Goal: Task Accomplishment & Management: Use online tool/utility

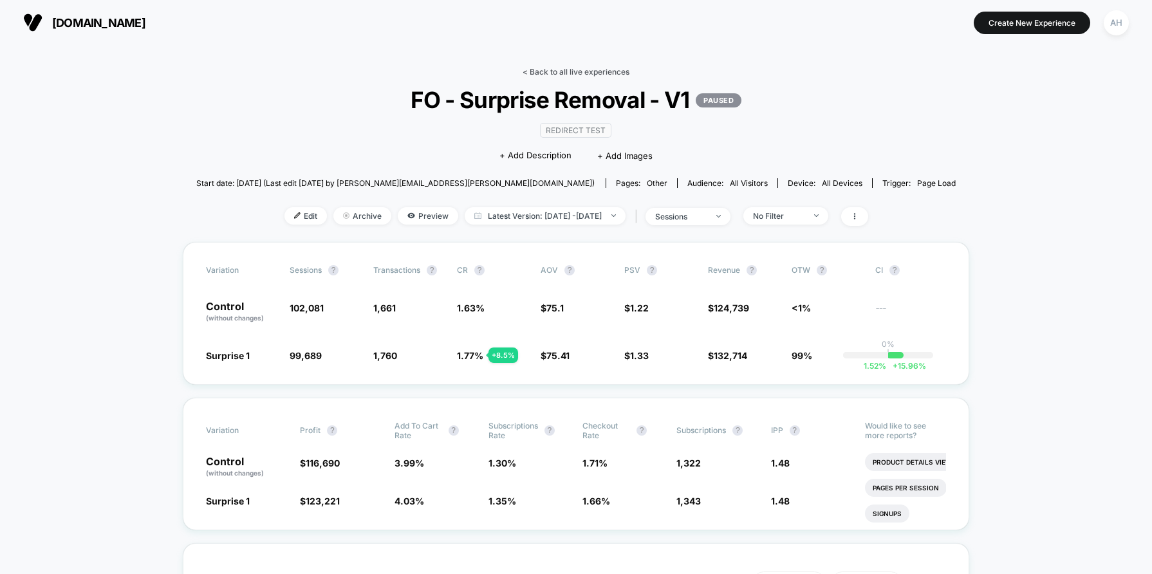
click at [568, 69] on link "< Back to all live experiences" at bounding box center [576, 72] width 107 height 10
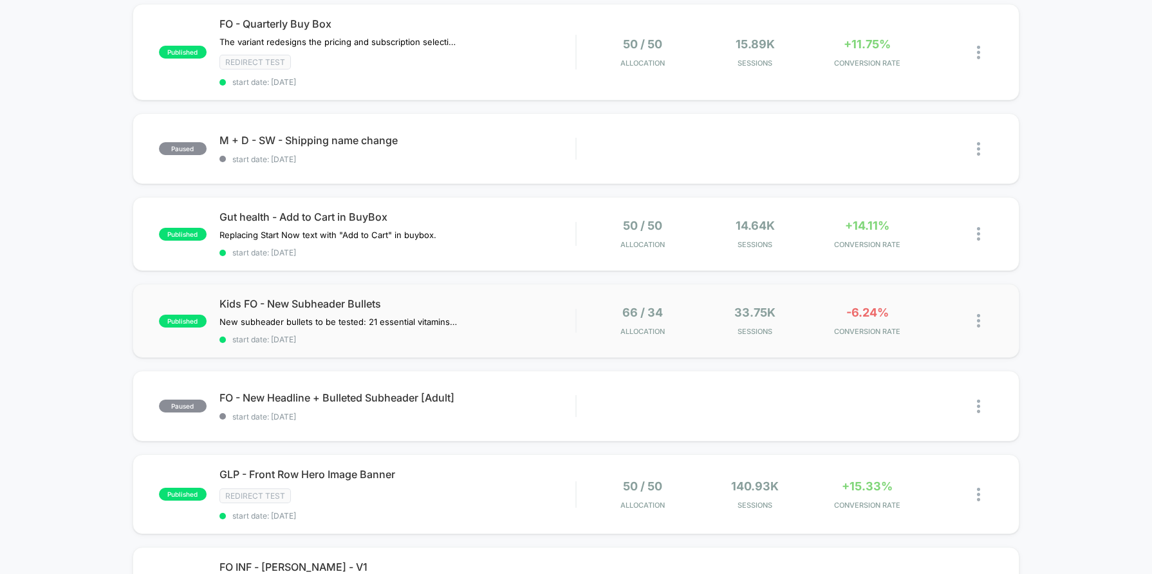
scroll to position [80, 0]
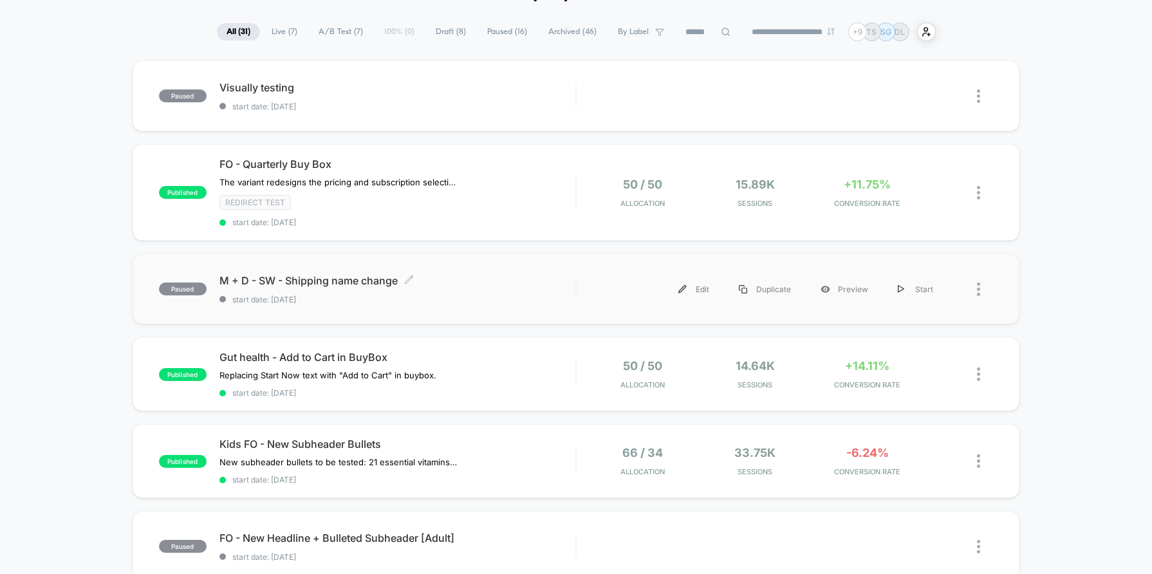
click at [497, 301] on span "start date: [DATE]" at bounding box center [397, 300] width 356 height 10
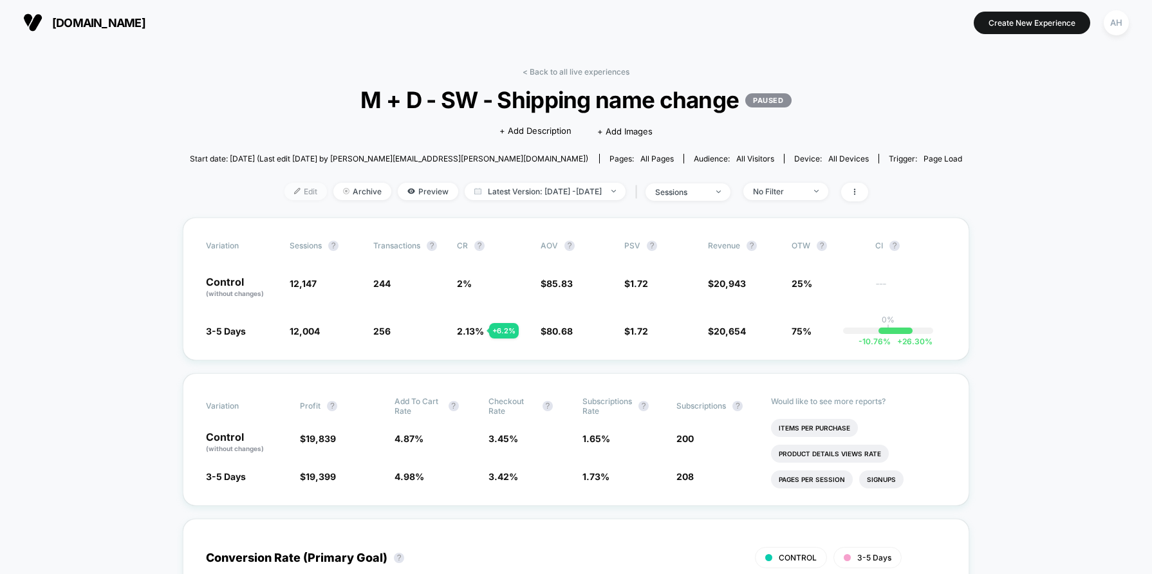
click at [284, 192] on span "Edit" at bounding box center [305, 191] width 42 height 17
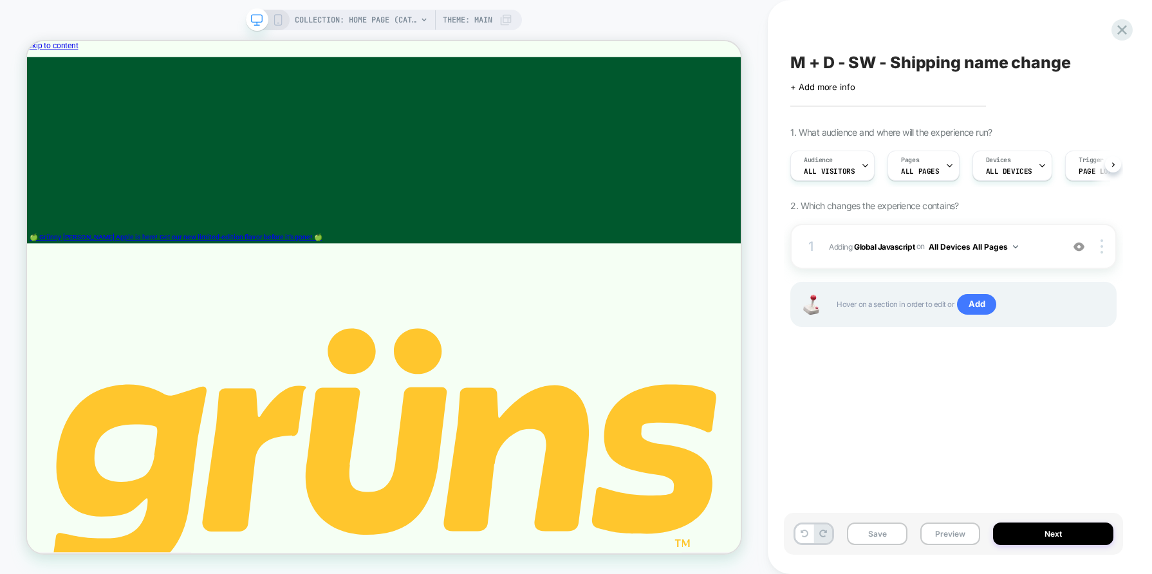
scroll to position [0, 1]
click at [923, 155] on div "Pages ALL PAGES" at bounding box center [919, 165] width 64 height 29
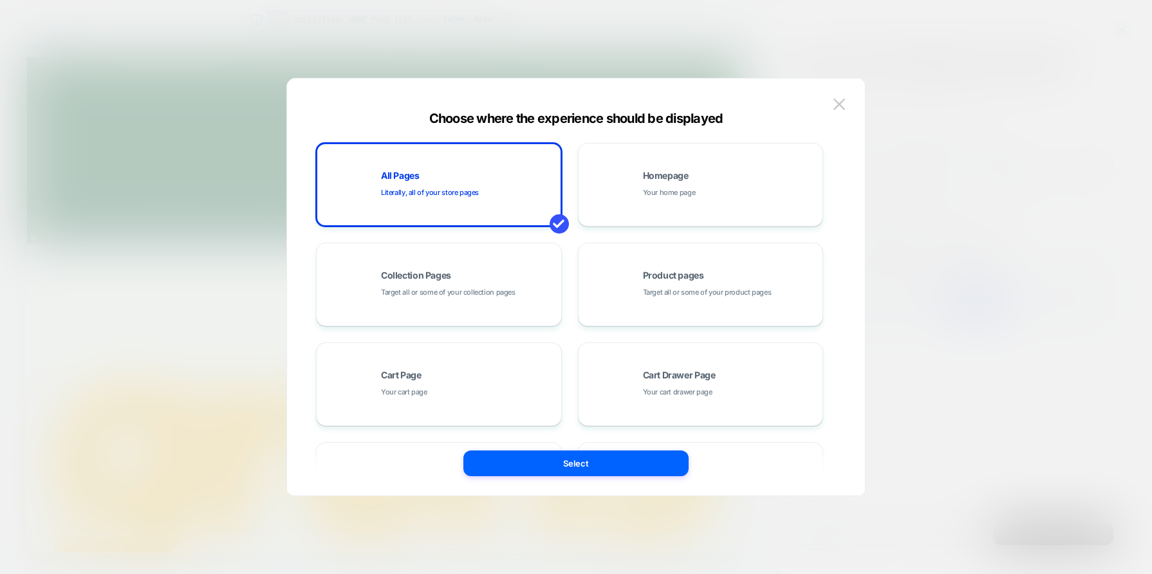
scroll to position [165, 0]
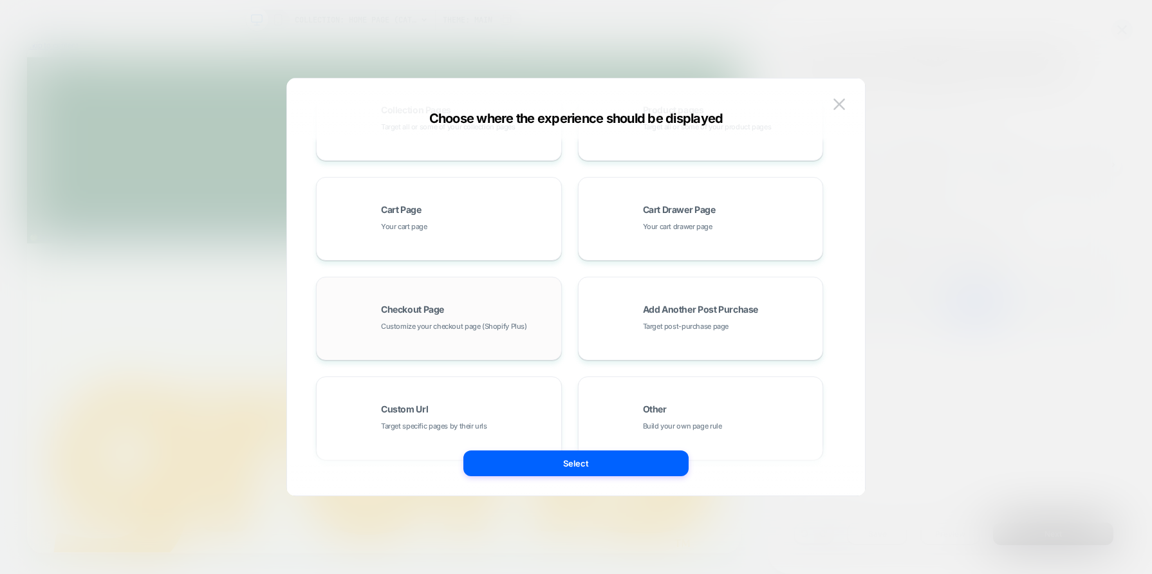
click at [452, 322] on span "Customize your checkout page (Shopify Plus)" at bounding box center [454, 326] width 146 height 12
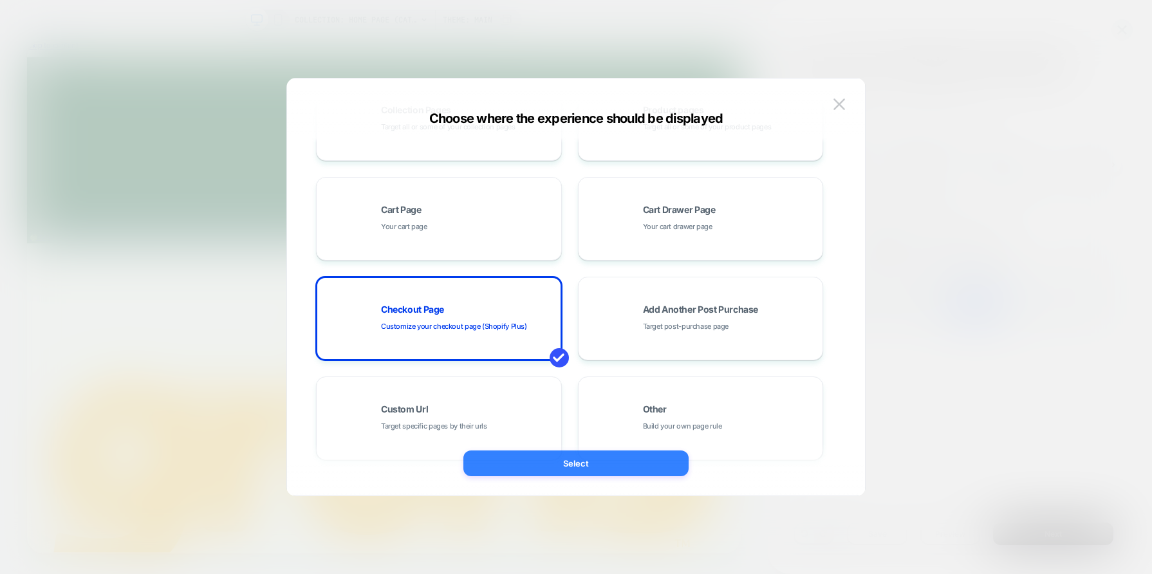
click at [554, 459] on button "Select" at bounding box center [575, 463] width 225 height 26
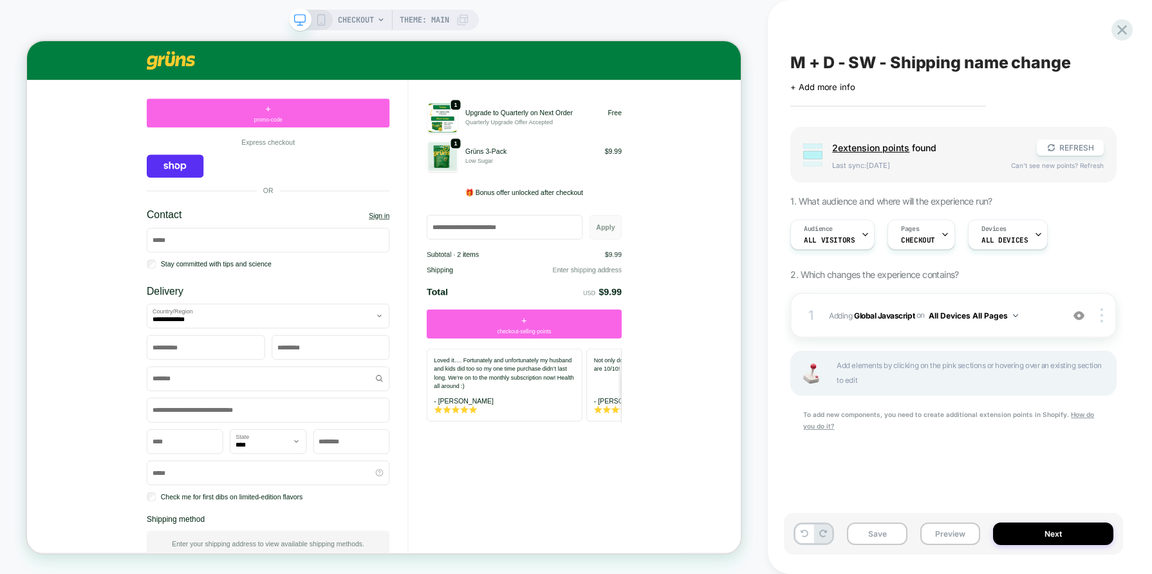
scroll to position [0, 0]
click at [969, 461] on div "1 Adding Global Javascript on All Devices All Pages Add Before Add After Target…" at bounding box center [953, 378] width 326 height 171
click at [931, 534] on button "Preview" at bounding box center [950, 534] width 60 height 23
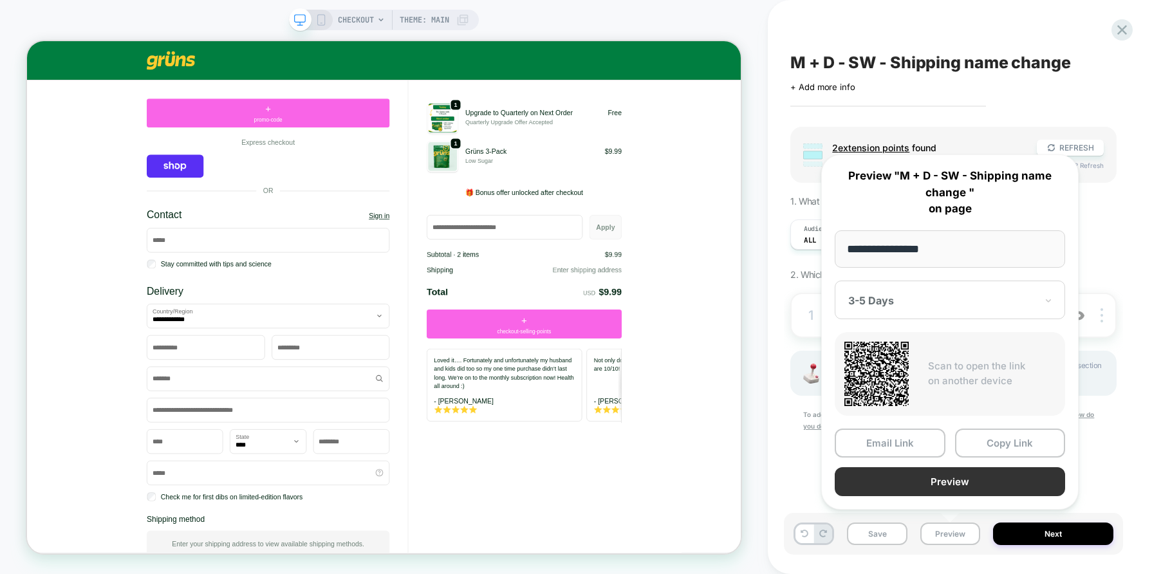
click at [920, 476] on button "Preview" at bounding box center [950, 481] width 230 height 29
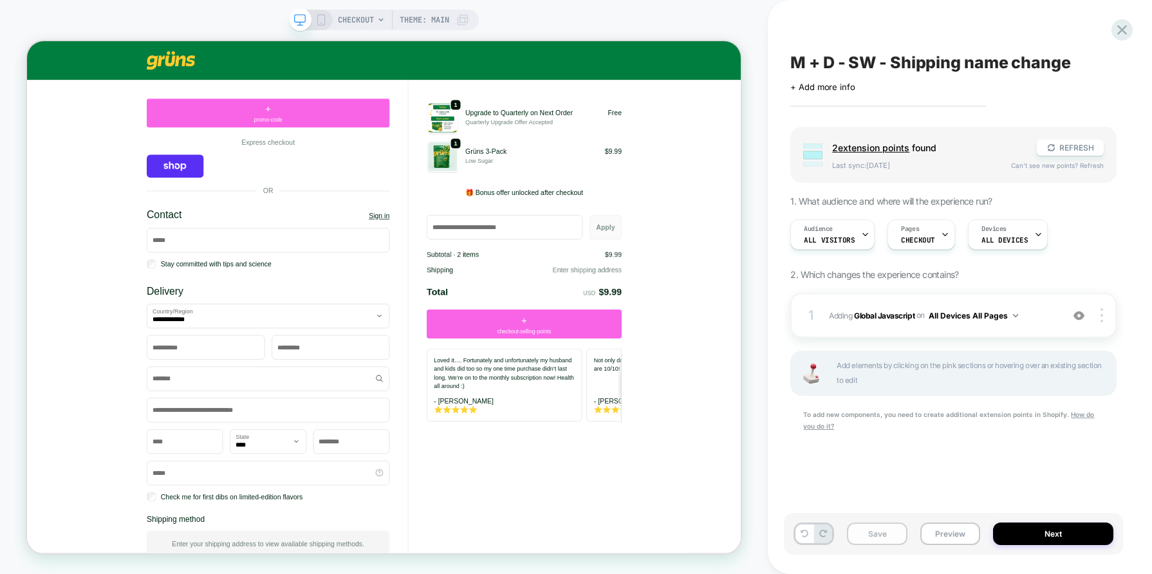
click at [874, 530] on button "Save" at bounding box center [877, 534] width 60 height 23
click at [1026, 537] on button "Next" at bounding box center [1053, 534] width 120 height 23
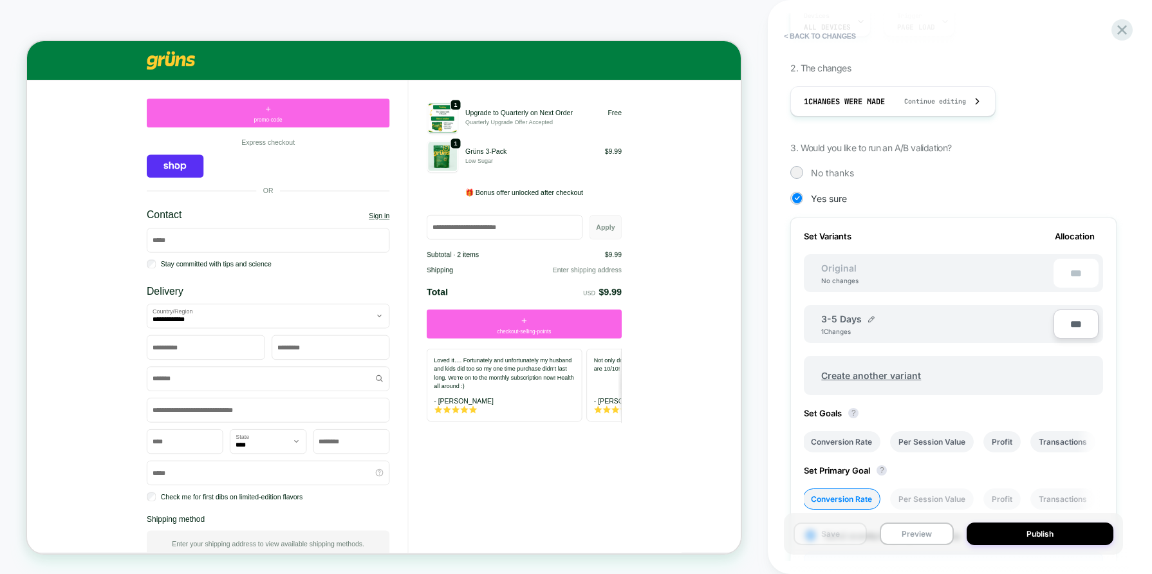
scroll to position [409, 0]
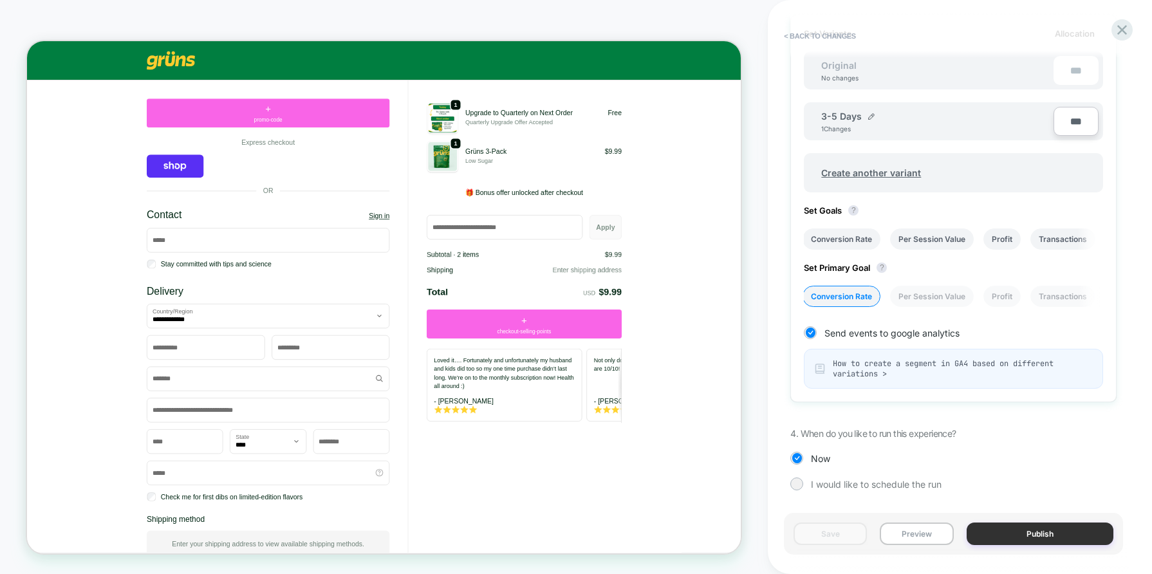
click at [1047, 531] on button "Publish" at bounding box center [1040, 534] width 147 height 23
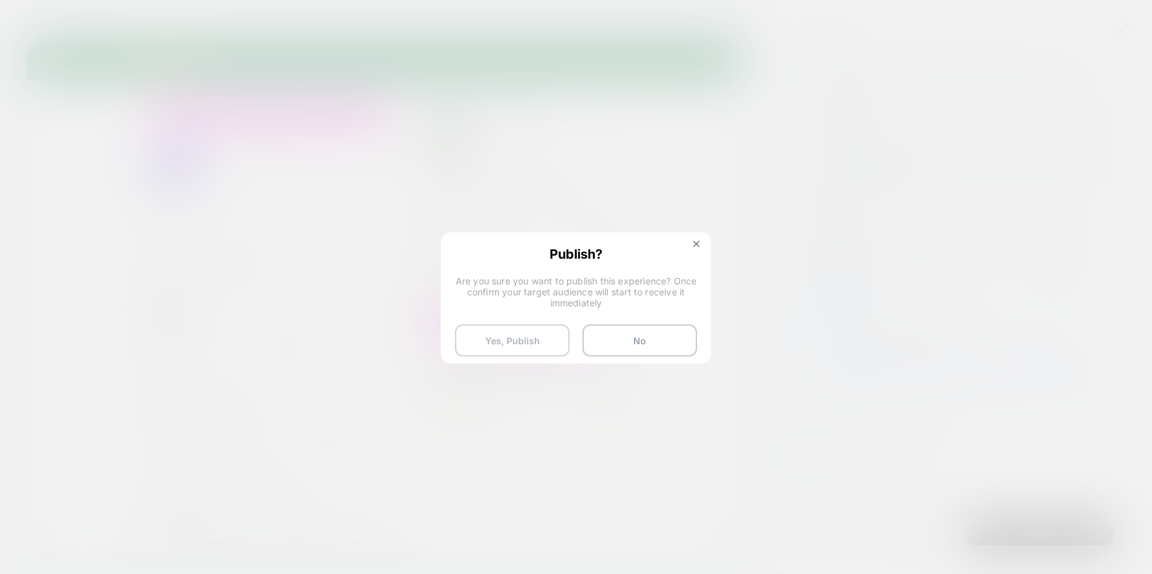
click at [525, 344] on button "Yes, Publish" at bounding box center [512, 340] width 115 height 32
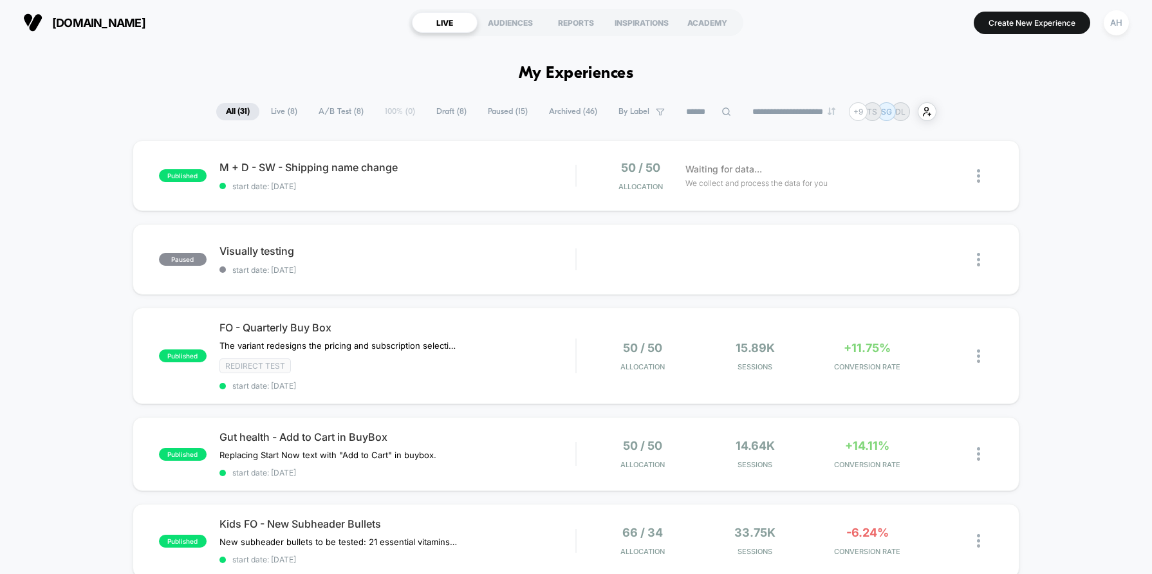
click at [1112, 30] on div "AH" at bounding box center [1116, 22] width 25 height 25
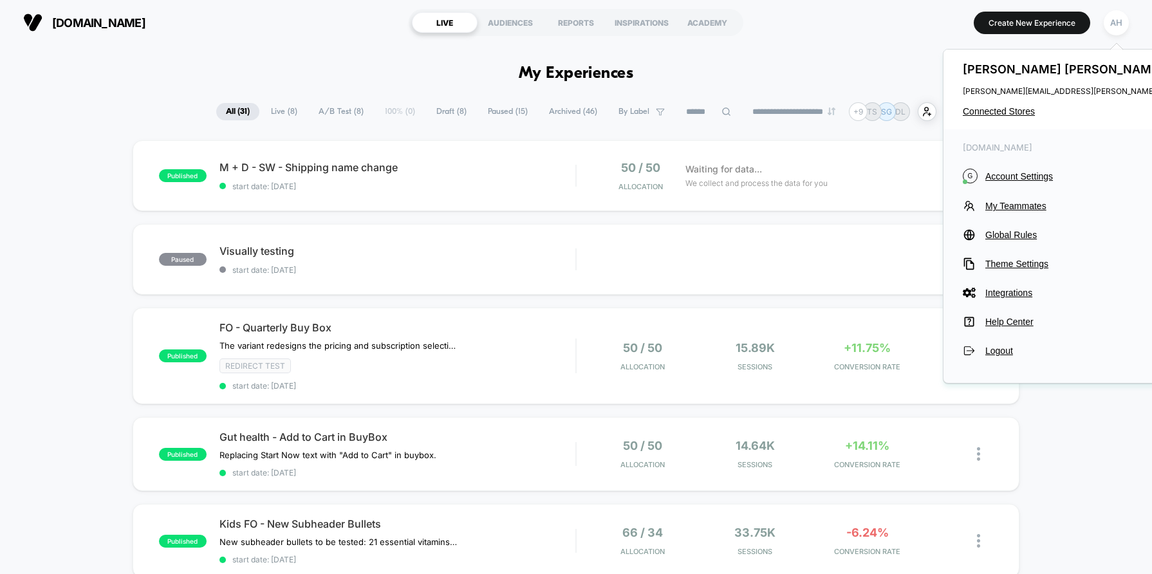
click at [1003, 105] on div "[PERSON_NAME] [PERSON_NAME][EMAIL_ADDRESS][PERSON_NAME][DOMAIN_NAME] Connected …" at bounding box center [1090, 90] width 294 height 80
click at [1001, 109] on span "Connected Stores" at bounding box center [1090, 111] width 255 height 10
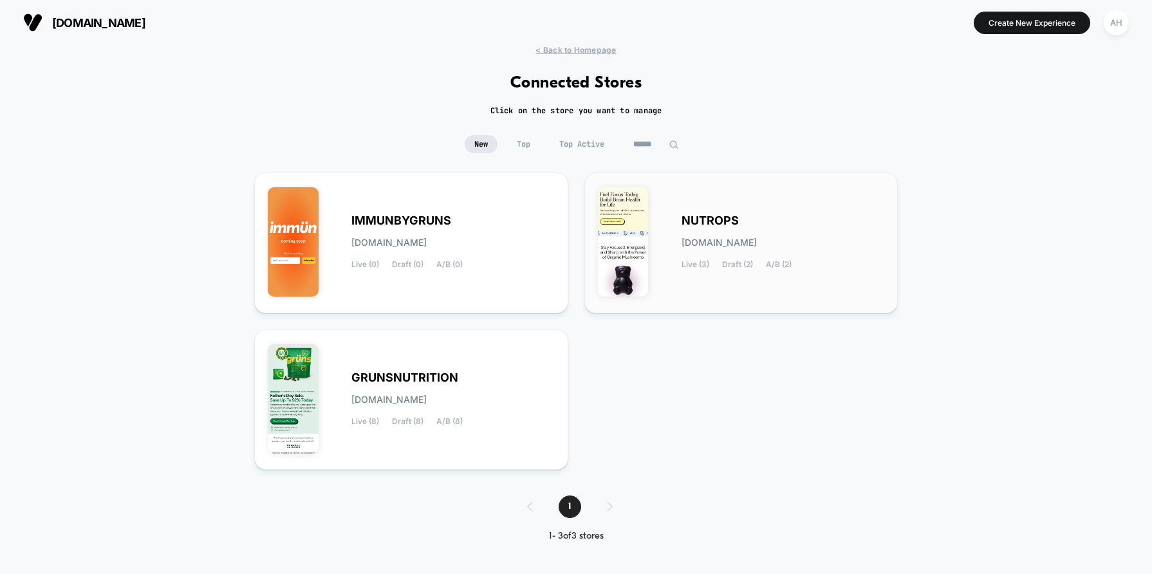
click at [752, 255] on div "NUTROPS [DOMAIN_NAME] Live (3) Draft (2) A/B (2)" at bounding box center [782, 242] width 203 height 53
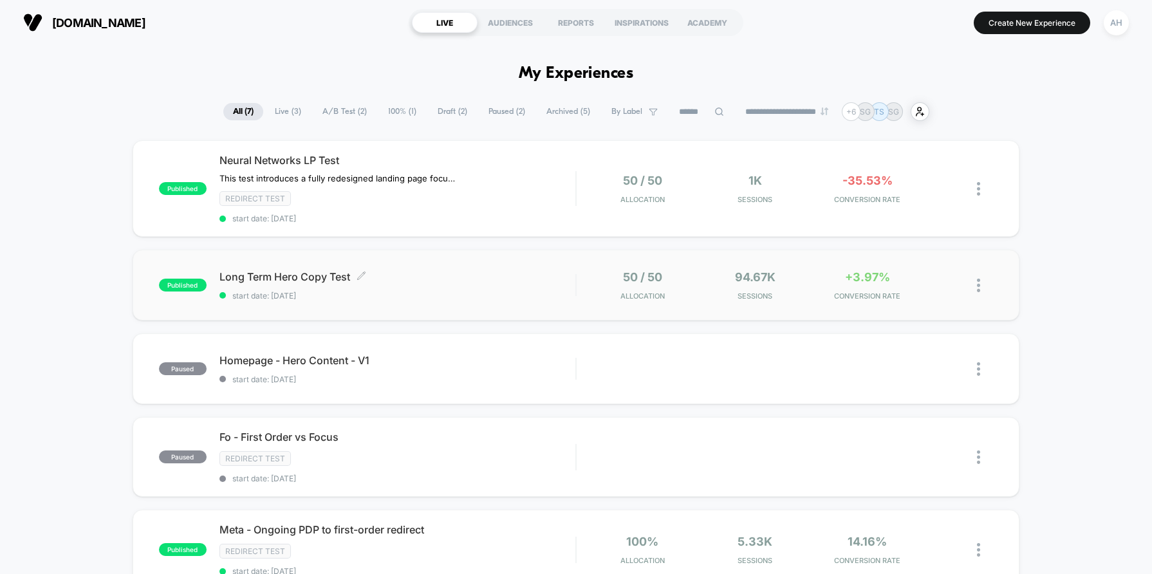
click at [555, 277] on span "Long Term Hero Copy Test Click to edit experience details" at bounding box center [397, 276] width 356 height 13
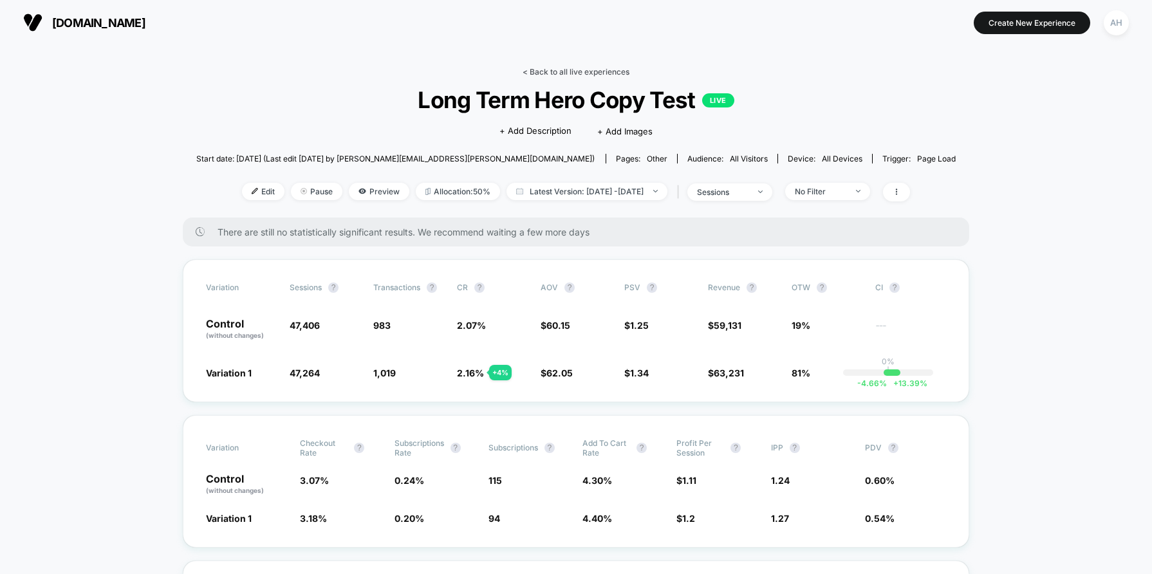
click at [575, 71] on link "< Back to all live experiences" at bounding box center [576, 72] width 107 height 10
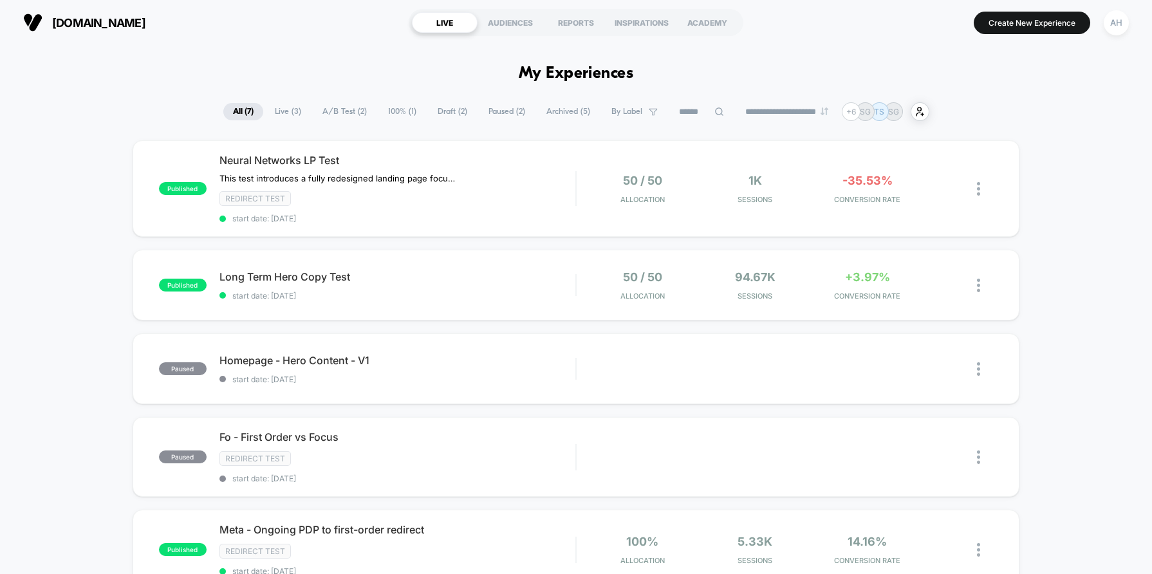
click at [451, 104] on span "Draft ( 2 )" at bounding box center [452, 111] width 49 height 17
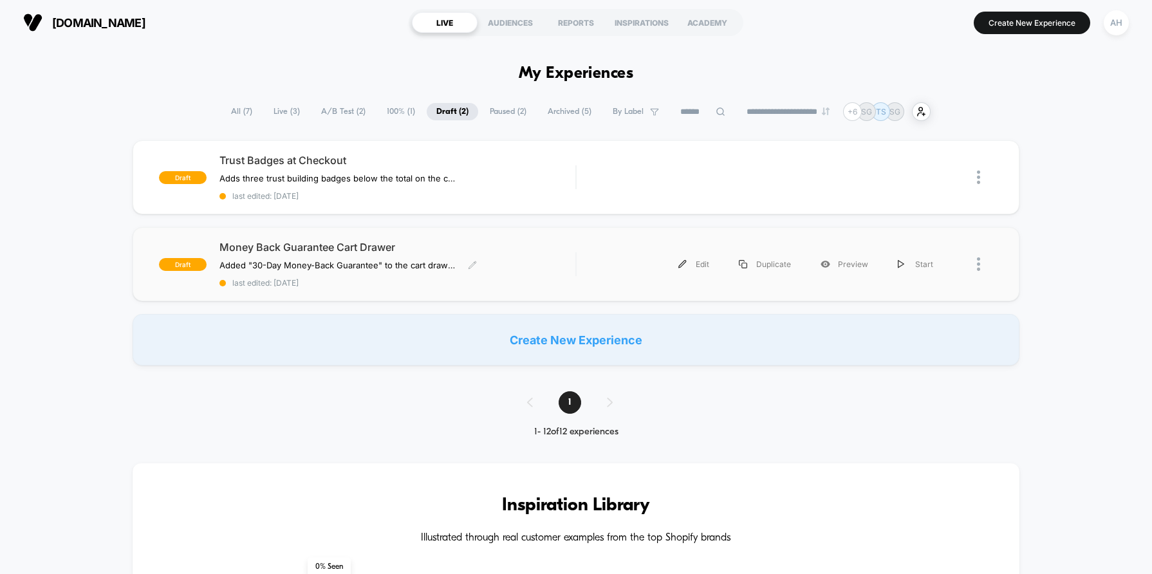
click at [536, 261] on div "Money Back Guarantee Cart Drawer Added "30-Day Money-Back Guarantee" to the car…" at bounding box center [397, 264] width 356 height 47
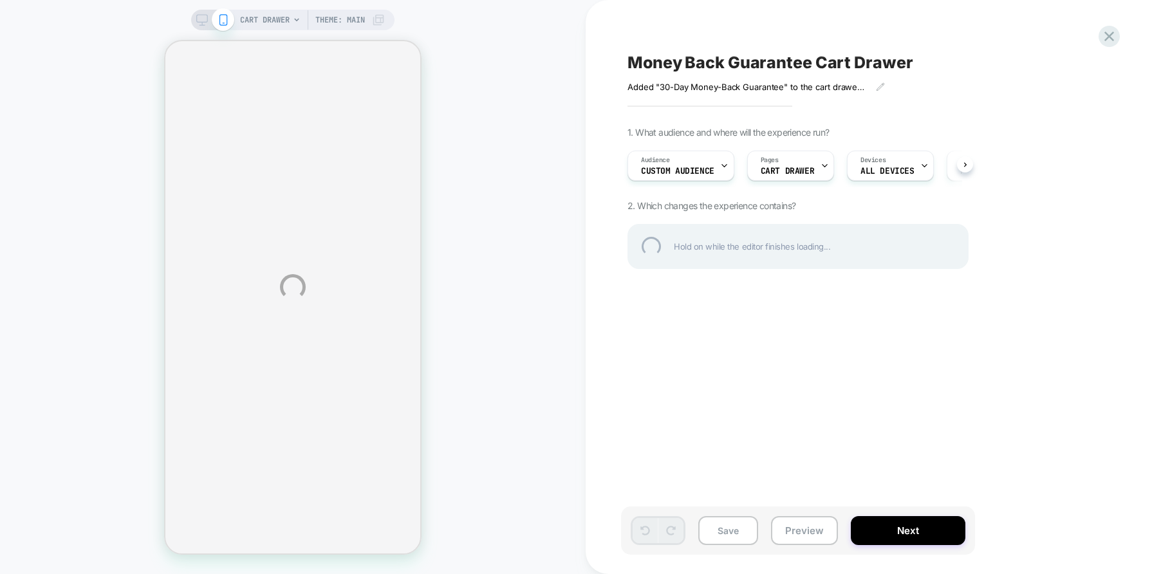
click at [801, 526] on div "CART DRAWER Theme: MAIN Money Back Guarantee Cart Drawer Added "30-Day Money-Ba…" at bounding box center [576, 287] width 1152 height 574
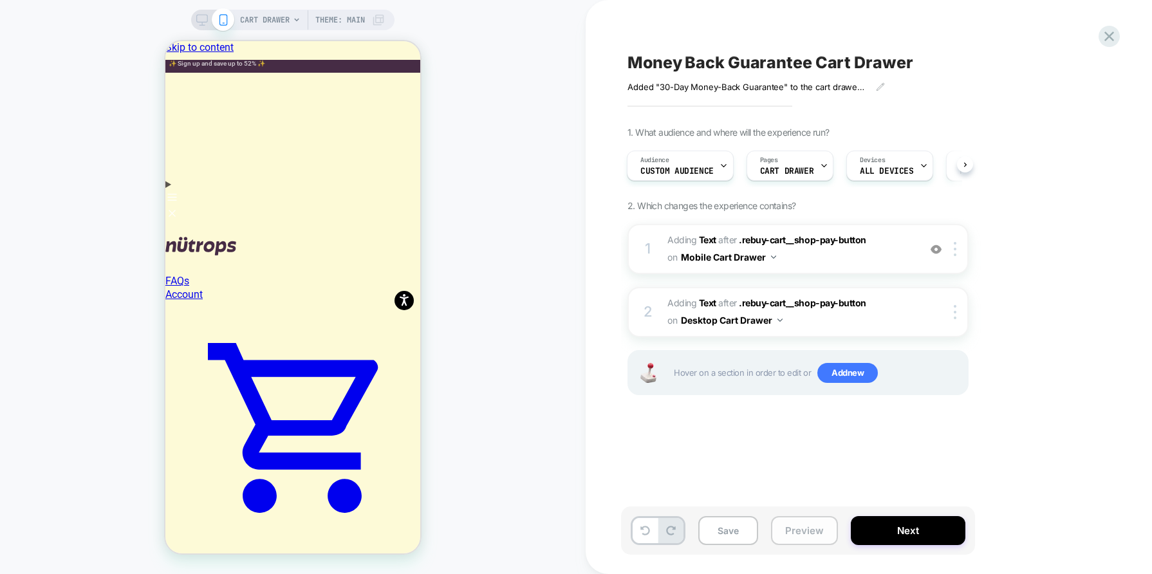
click at [806, 524] on button "Preview" at bounding box center [804, 530] width 67 height 29
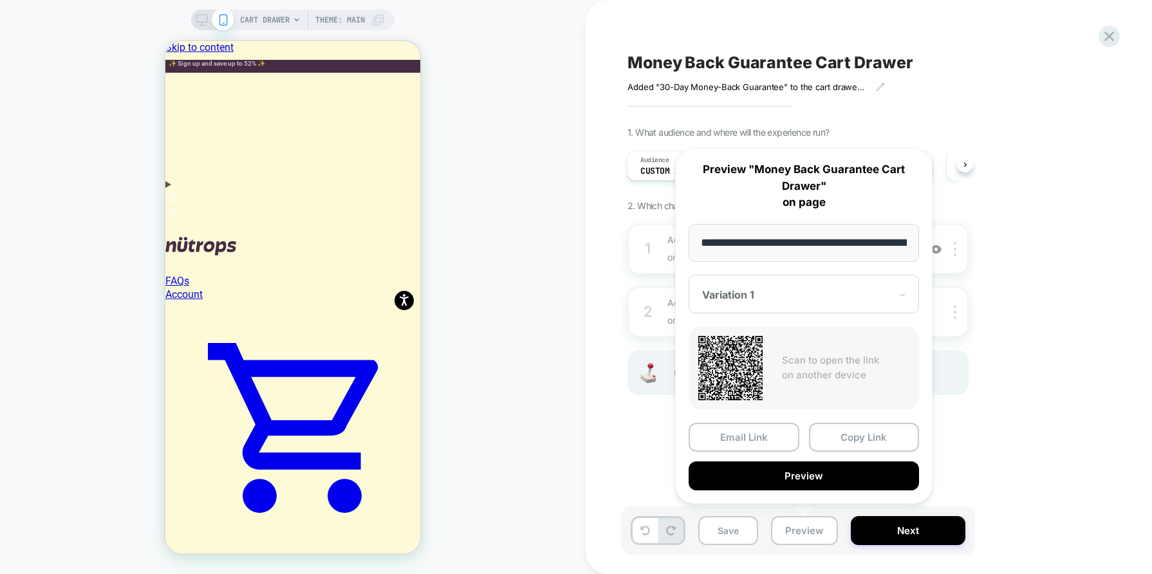
click at [1018, 109] on div "Money Back Guarantee Cart Drawer Added "30-Day Money-Back Guarantee" to the car…" at bounding box center [862, 287] width 483 height 548
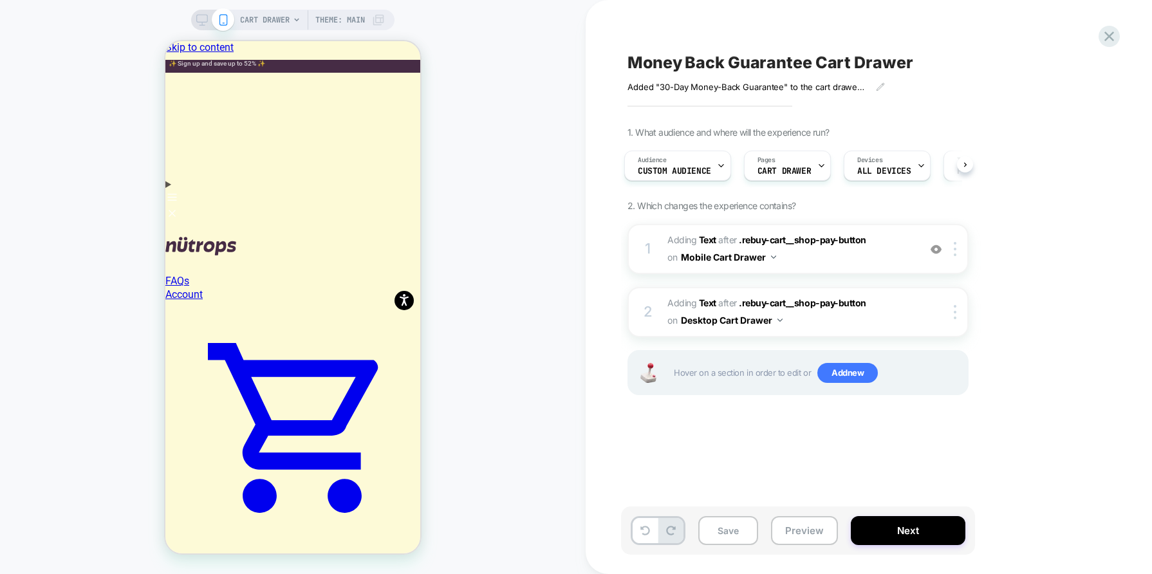
scroll to position [0, 5]
click at [1114, 39] on icon at bounding box center [1108, 36] width 17 height 17
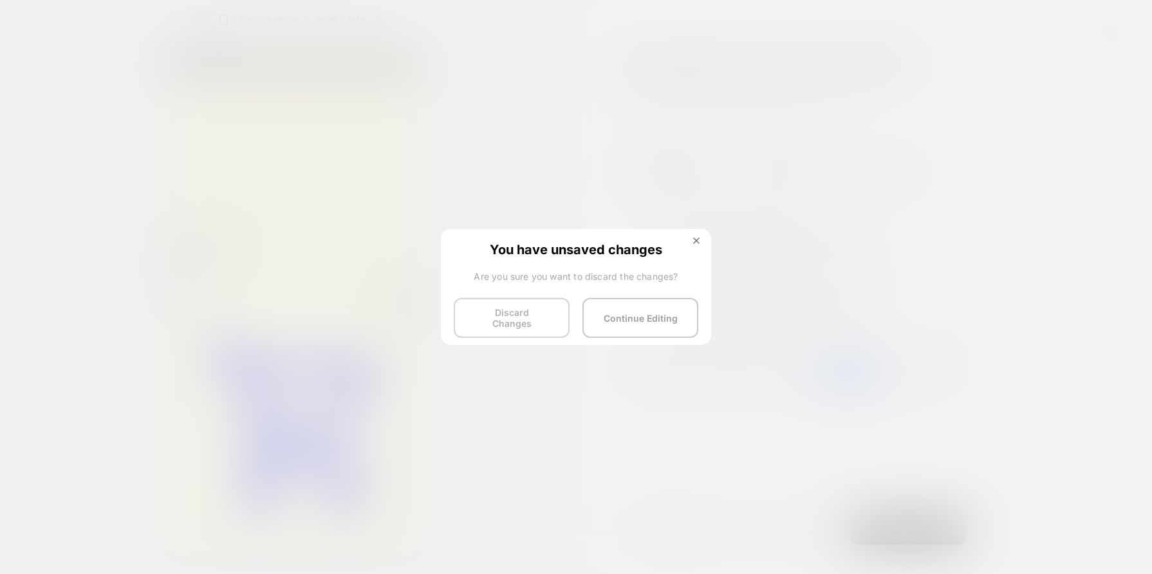
click at [561, 314] on button "Discard Changes" at bounding box center [512, 318] width 116 height 40
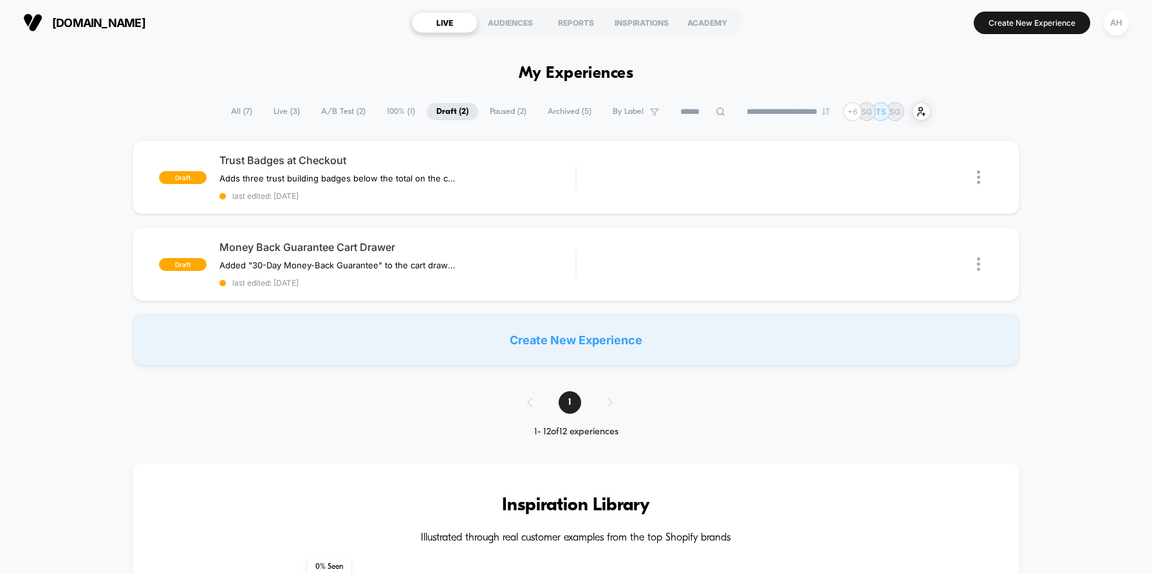
click at [50, 230] on div "draft Trust Badges at Checkout Adds three trust building badges below the total…" at bounding box center [576, 252] width 1152 height 225
click at [533, 182] on div "Trust Badges at Checkout Adds three trust building badges below the total on th…" at bounding box center [397, 177] width 356 height 47
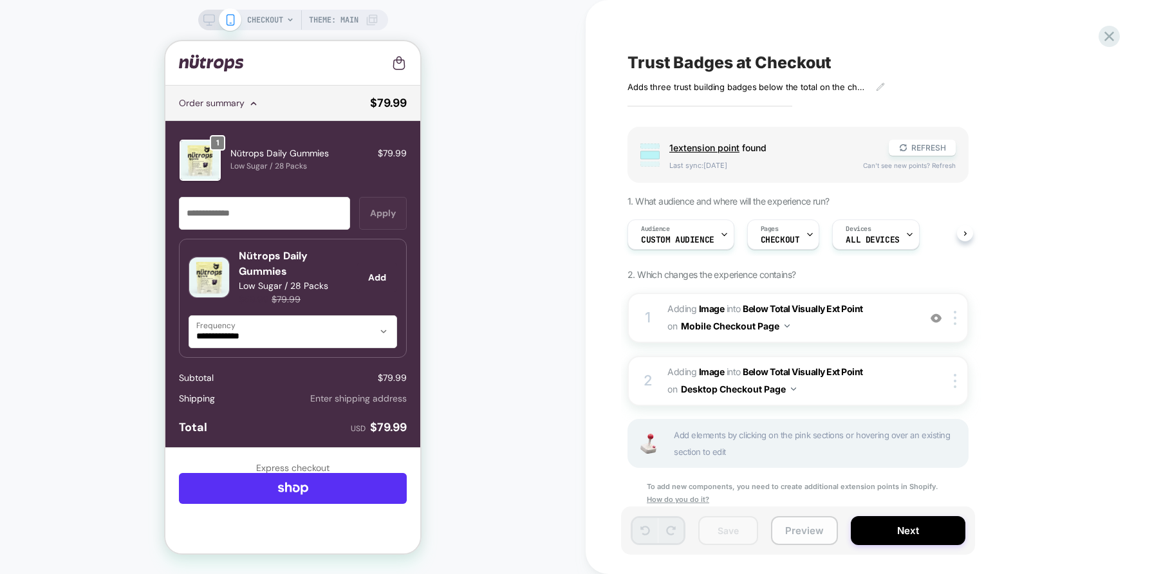
click at [804, 537] on button "Preview" at bounding box center [804, 530] width 67 height 29
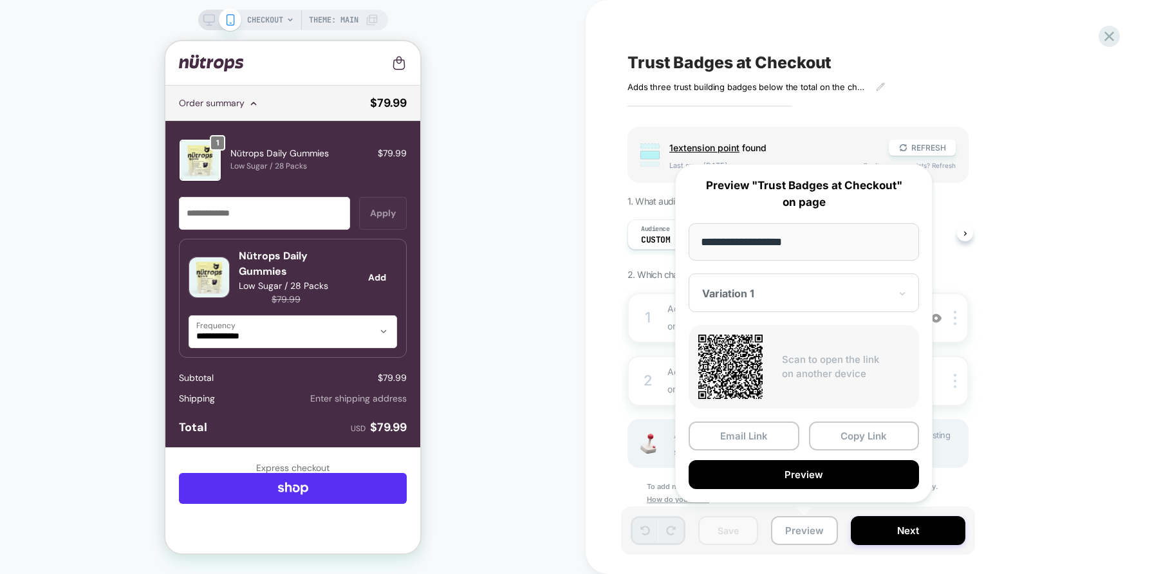
click at [981, 97] on div "Trust Badges at Checkout Adds three trust building badges below the total on th…" at bounding box center [862, 287] width 483 height 548
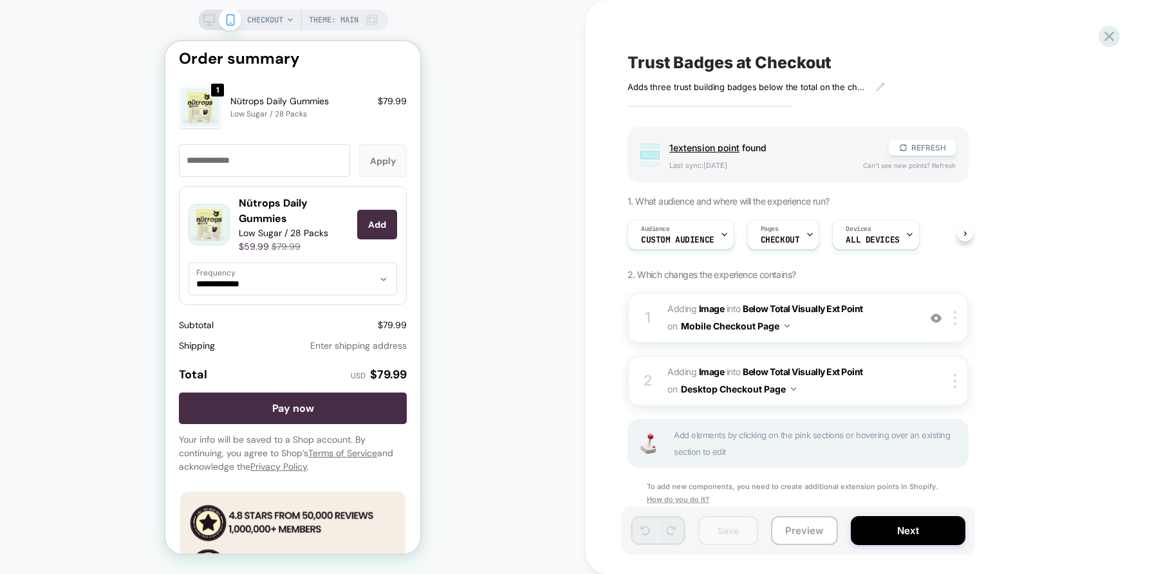
scroll to position [1903, 0]
